Goal: Navigation & Orientation: Understand site structure

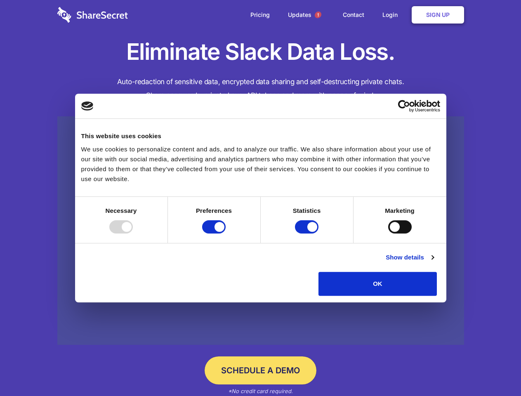
click at [133, 234] on div at bounding box center [121, 226] width 24 height 13
click at [226, 234] on input "Preferences" at bounding box center [214, 226] width 24 height 13
checkbox input "false"
click at [308, 234] on input "Statistics" at bounding box center [307, 226] width 24 height 13
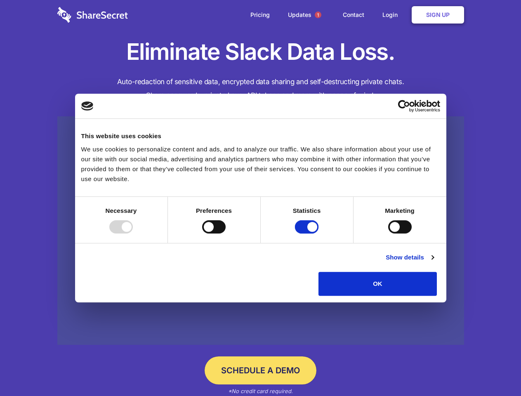
checkbox input "false"
click at [388, 234] on input "Marketing" at bounding box center [400, 226] width 24 height 13
checkbox input "true"
click at [434, 262] on link "Show details" at bounding box center [410, 258] width 48 height 10
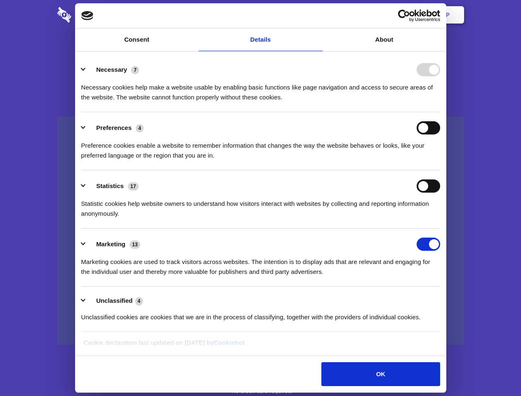
click at [440, 112] on li "Necessary 7 Necessary cookies help make a website usable by enabling basic func…" at bounding box center [260, 83] width 359 height 58
